Goal: Ask a question

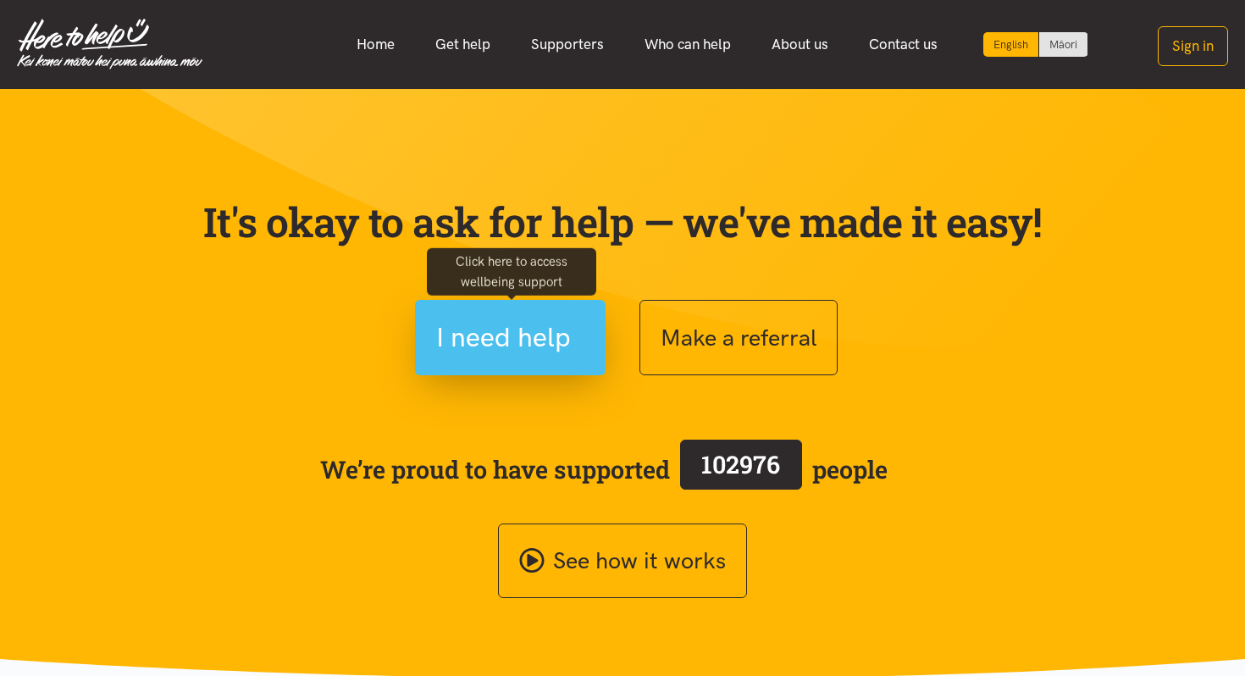
click at [498, 352] on span "I need help" at bounding box center [503, 337] width 135 height 43
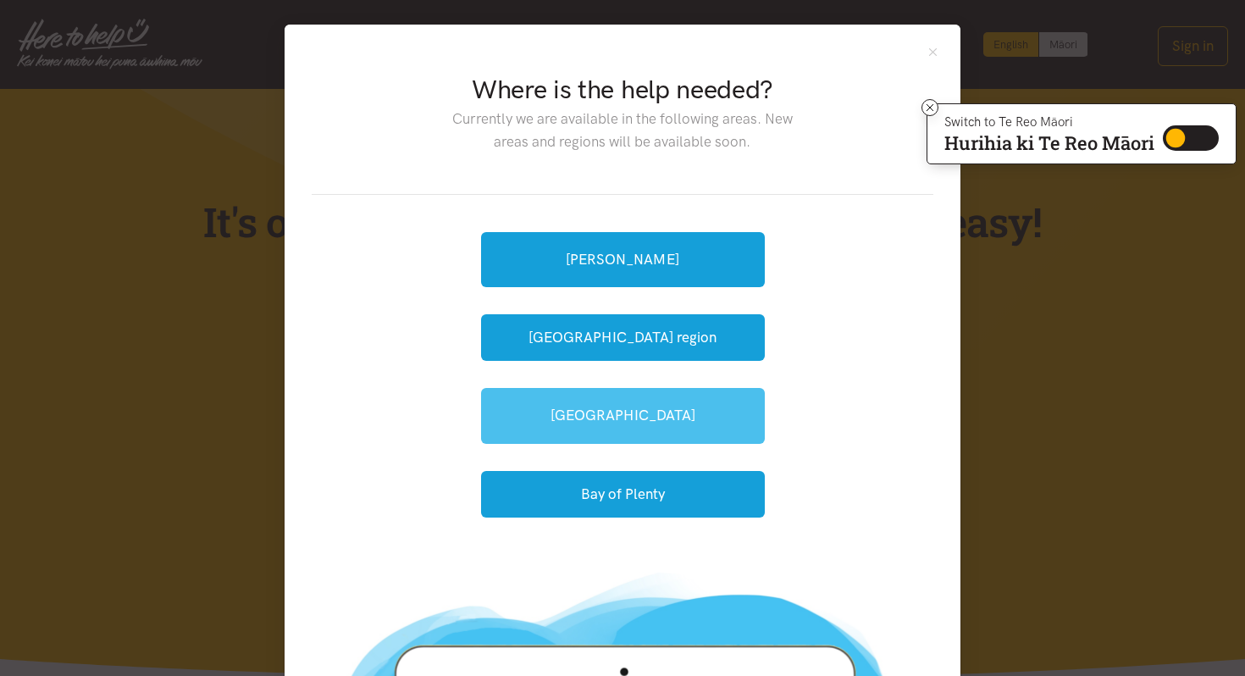
click at [577, 422] on link "[GEOGRAPHIC_DATA]" at bounding box center [623, 415] width 284 height 55
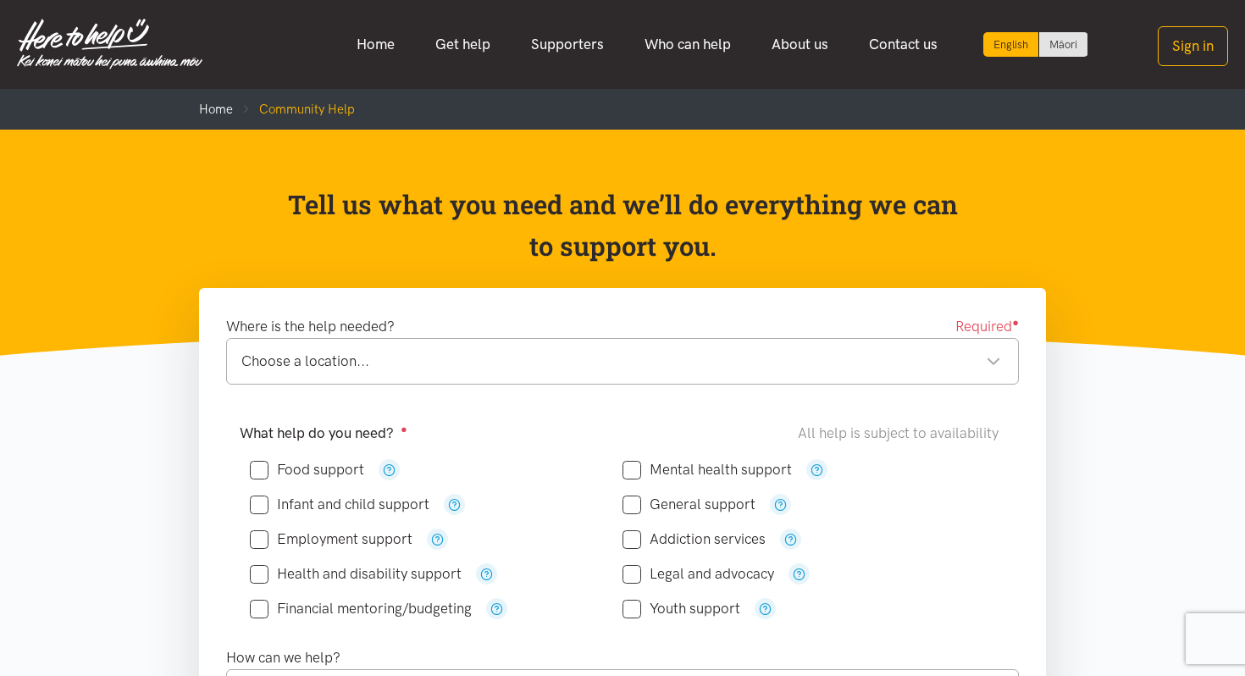
click at [490, 362] on div "Choose a location..." at bounding box center [621, 361] width 760 height 23
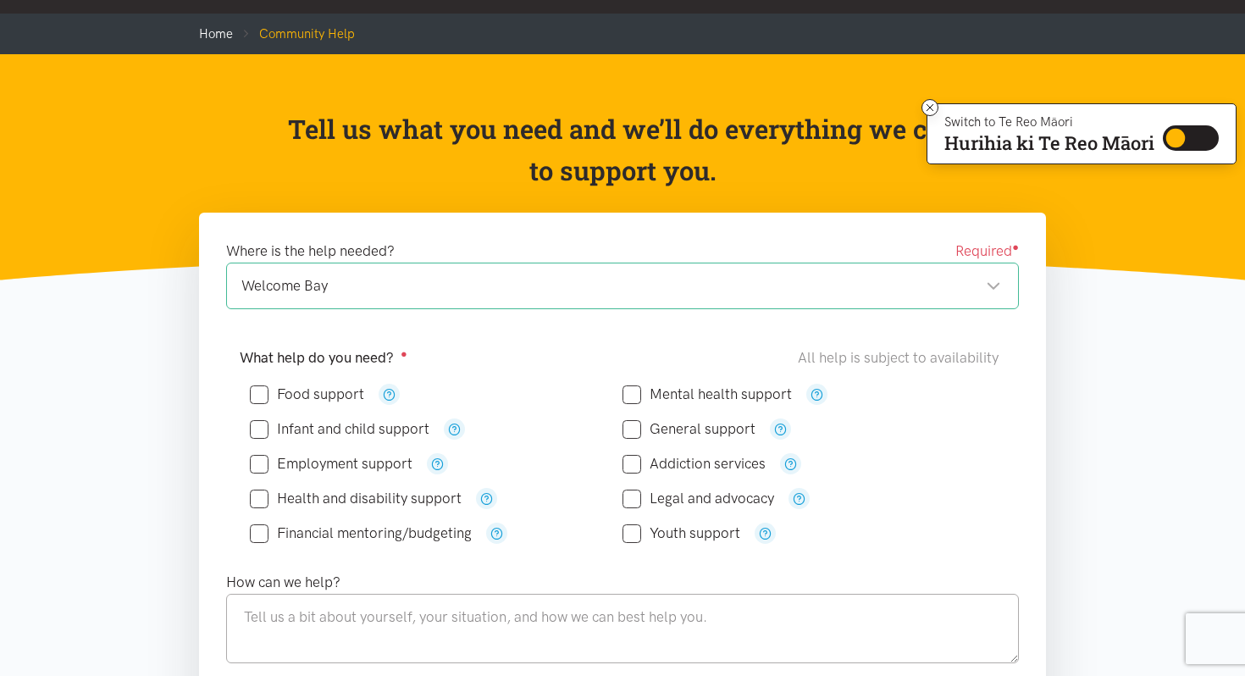
scroll to position [74, 0]
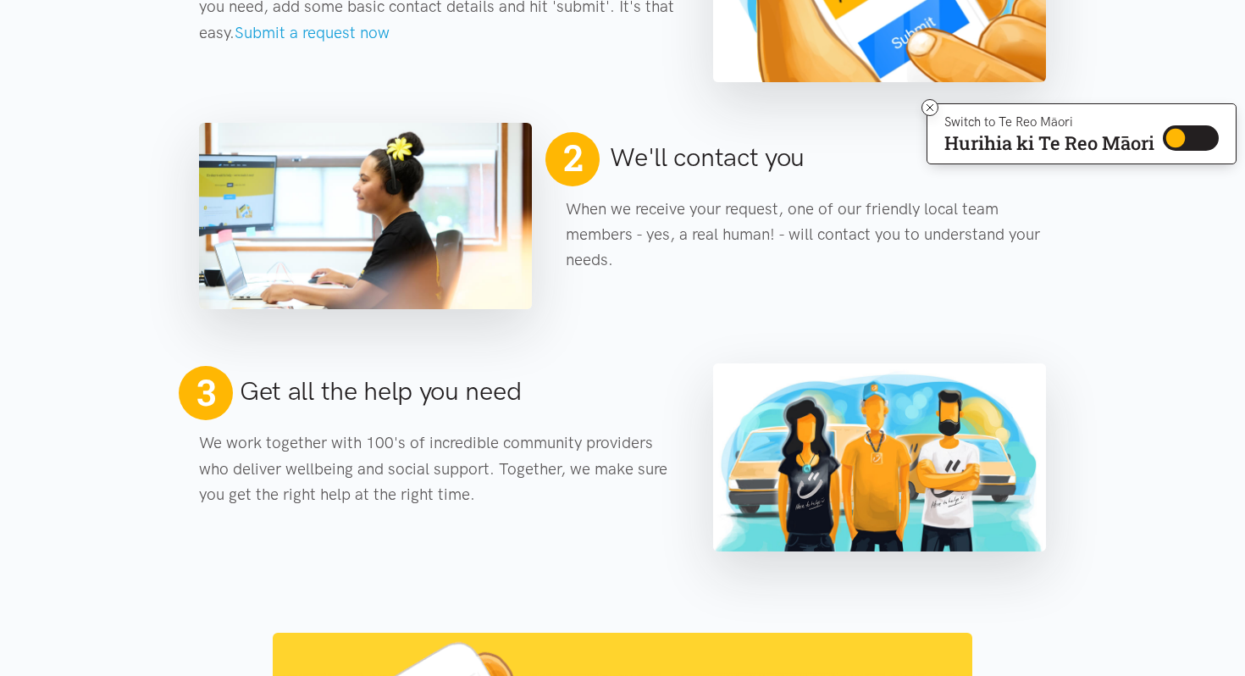
scroll to position [929, 0]
